Goal: Go to known website: Access a specific website the user already knows

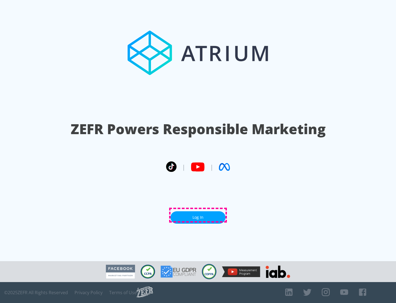
click at [198, 215] on link "Log In" at bounding box center [198, 217] width 55 height 12
